Goal: Task Accomplishment & Management: Manage account settings

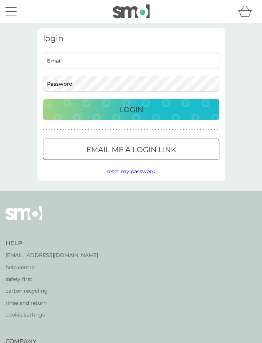
click at [77, 61] on input "Email" at bounding box center [131, 61] width 177 height 16
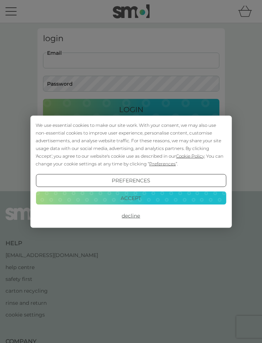
type input "jeanmatthews2004@yahoo.co.uk"
click at [131, 110] on button "Login" at bounding box center [131, 109] width 177 height 21
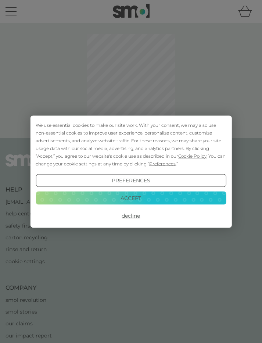
click at [138, 198] on button "Accept" at bounding box center [131, 198] width 191 height 13
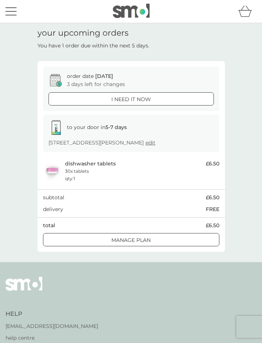
click at [130, 239] on div at bounding box center [130, 239] width 1 height 1
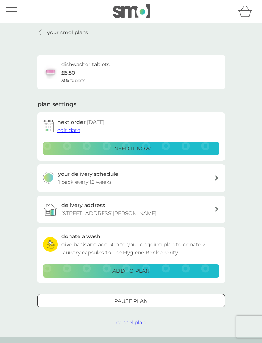
click at [217, 180] on div "your delivery schedule 1 pack every 12 weeks" at bounding box center [132, 178] width 188 height 28
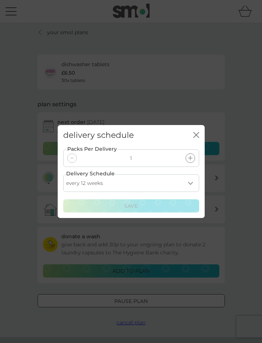
click at [193, 185] on select "every 1 week every 2 weeks every 3 weeks every 4 weeks every 5 weeks every 6 we…" at bounding box center [131, 183] width 136 height 18
select select "112"
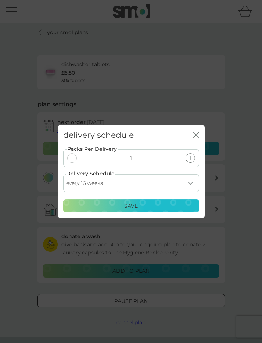
click at [134, 205] on p "Save" at bounding box center [131, 206] width 14 height 8
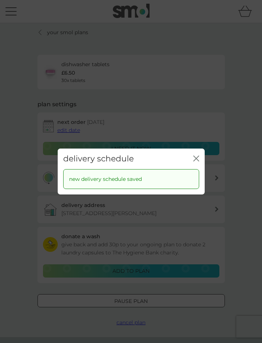
click at [198, 158] on icon "close" at bounding box center [197, 159] width 6 height 6
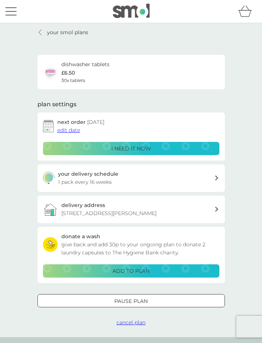
click at [129, 268] on p "ADD TO PLAN" at bounding box center [131, 271] width 37 height 8
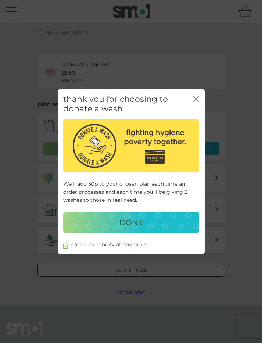
click at [134, 224] on p "DONE" at bounding box center [131, 223] width 23 height 12
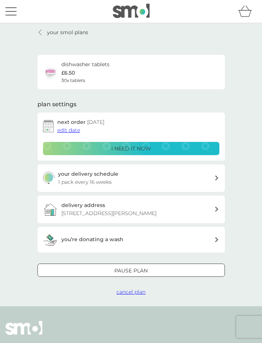
click at [71, 33] on p "your smol plans" at bounding box center [67, 32] width 41 height 8
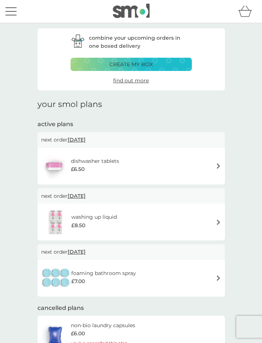
click at [14, 16] on button "menu" at bounding box center [11, 11] width 11 height 14
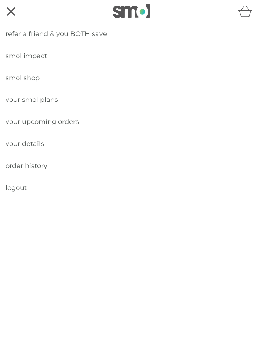
click at [21, 184] on span "logout" at bounding box center [16, 188] width 21 height 8
